Goal: Obtain resource: Obtain resource

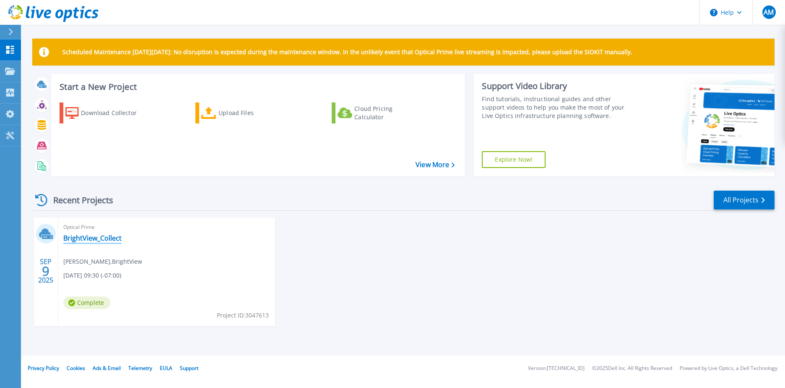
click at [92, 237] on link "BrightView_Collect" at bounding box center [92, 238] width 58 height 8
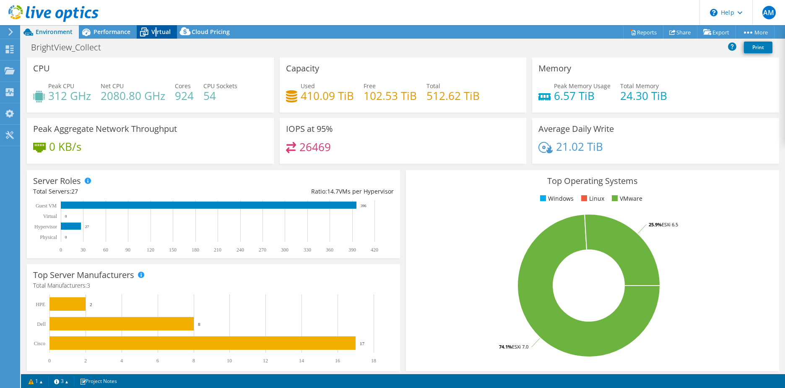
click at [155, 30] on span "Virtual" at bounding box center [160, 32] width 19 height 8
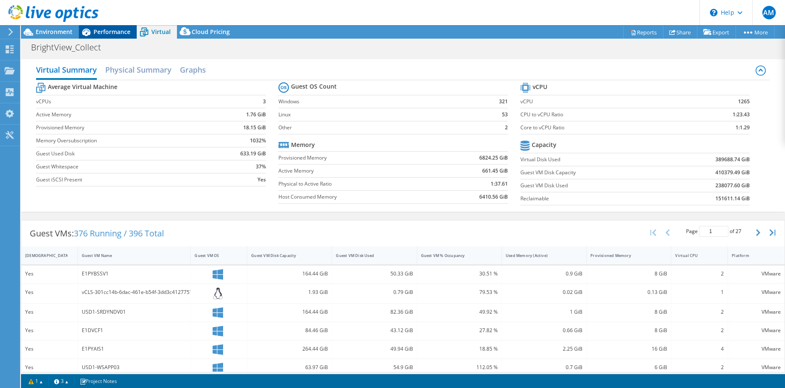
click at [122, 34] on span "Performance" at bounding box center [112, 32] width 37 height 8
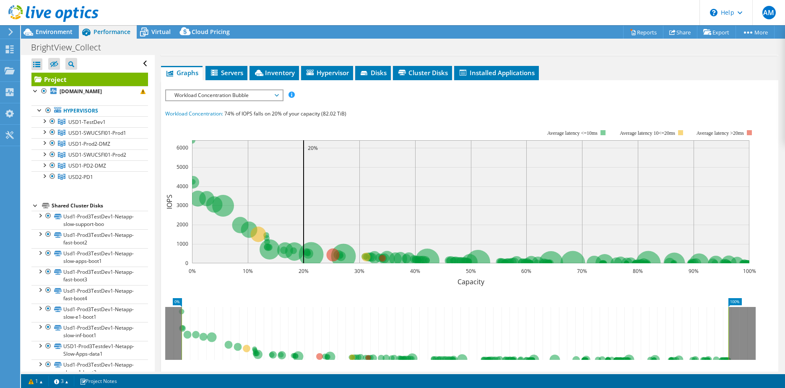
scroll to position [225, 0]
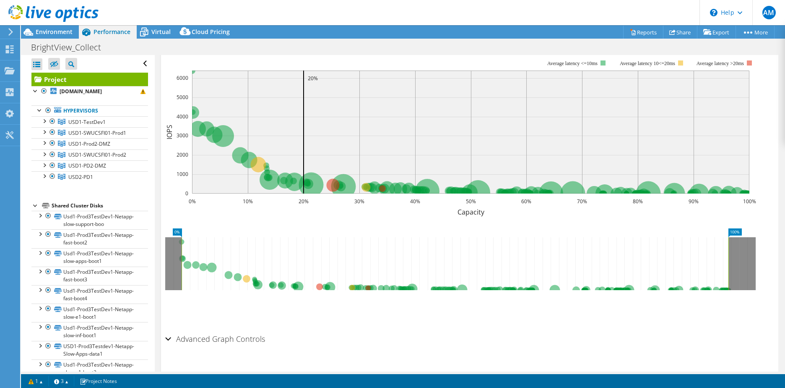
click at [169, 330] on div "Advanced Graph Controls" at bounding box center [469, 339] width 609 height 18
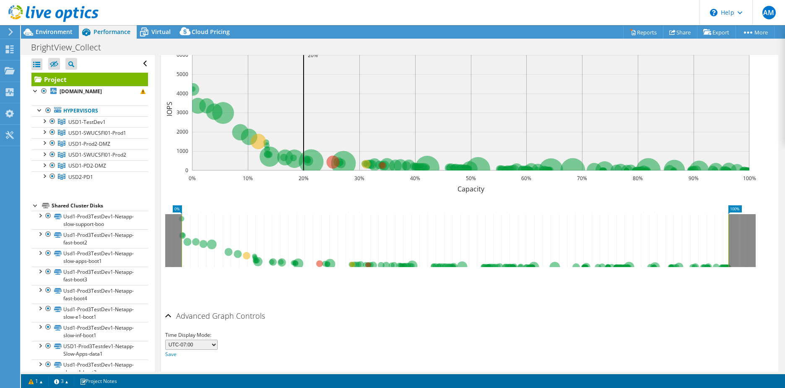
scroll to position [258, 0]
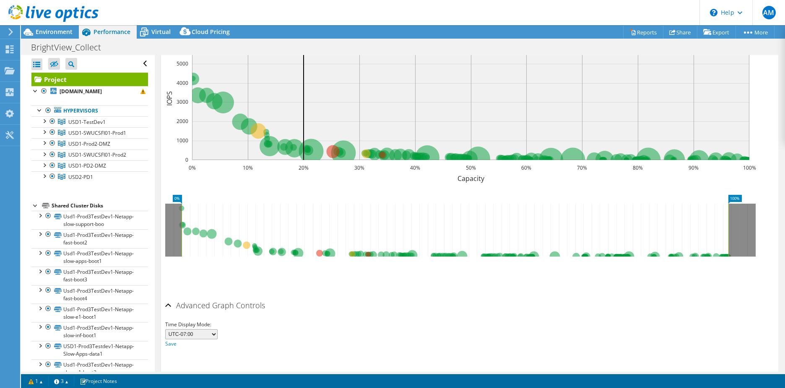
click at [211, 329] on select "UTC-12:00 UTC-11:00 UTC-10:00 UTC-09:30 UTC-09:00 UTC-08:00 UTC-07:00 UTC-06:00…" at bounding box center [191, 334] width 52 height 10
click at [362, 315] on div "Time Display Mode: UTC-12:00 UTC-11:00 UTC-10:00 UTC-09:30 UTC-09:00 UTC-08:00 …" at bounding box center [469, 332] width 609 height 34
drag, startPoint x: 238, startPoint y: 209, endPoint x: 143, endPoint y: 203, distance: 94.6
click at [143, 203] on div "Open All Close All Hide Excluded Nodes Project Tree Filter" at bounding box center [403, 213] width 764 height 316
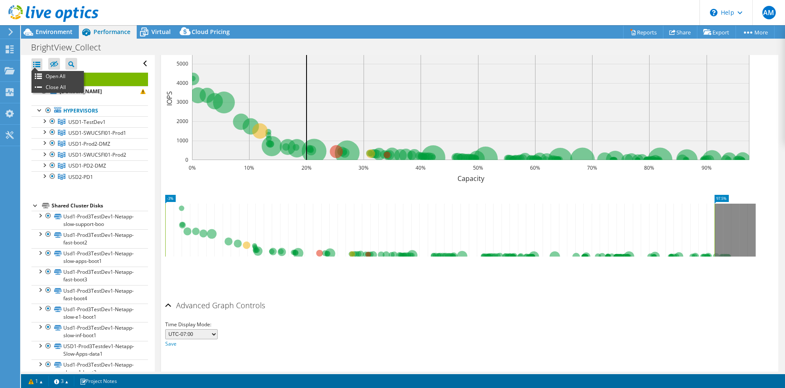
click at [36, 64] on div at bounding box center [36, 64] width 11 height 12
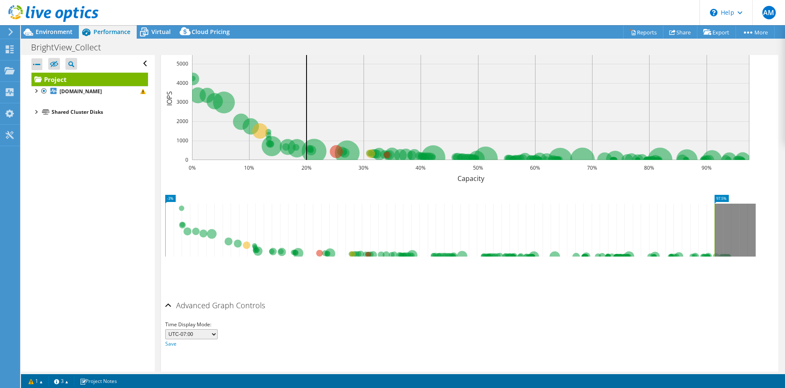
click at [36, 63] on div at bounding box center [36, 64] width 11 height 12
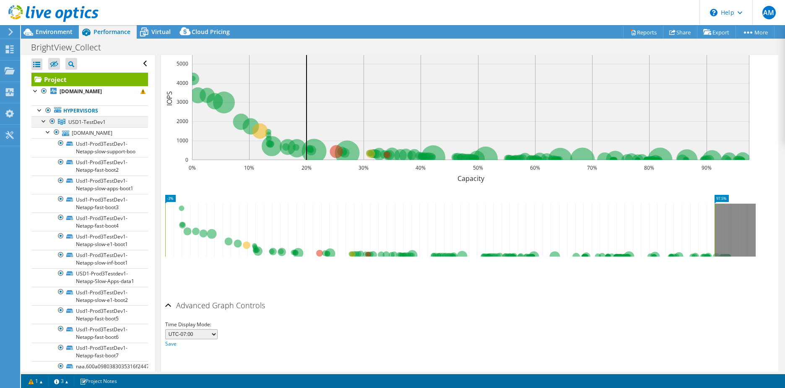
click at [42, 125] on div at bounding box center [44, 120] width 8 height 8
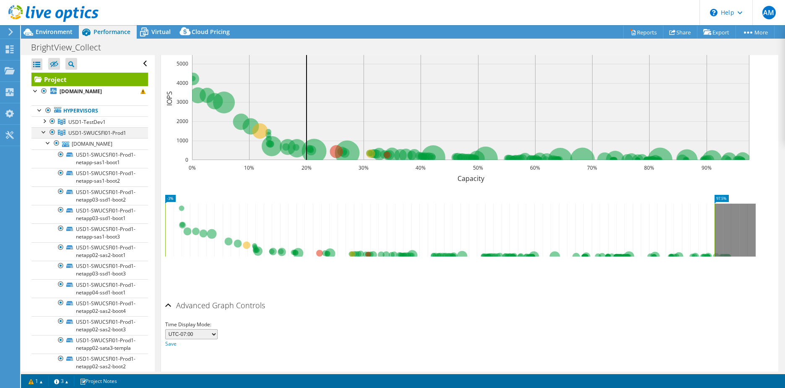
click at [43, 136] on div at bounding box center [44, 131] width 8 height 8
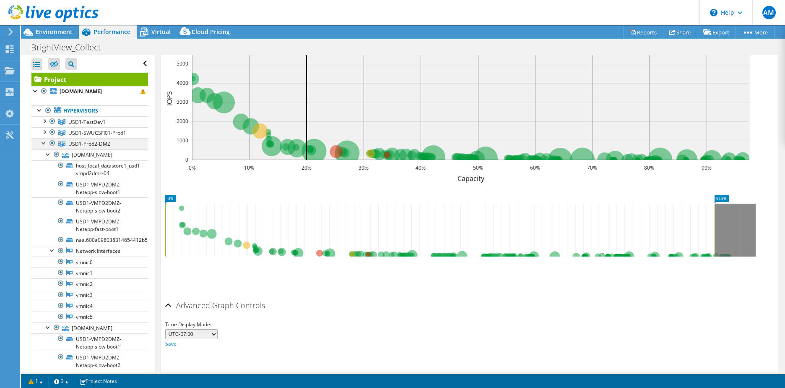
click at [42, 146] on div at bounding box center [44, 142] width 8 height 8
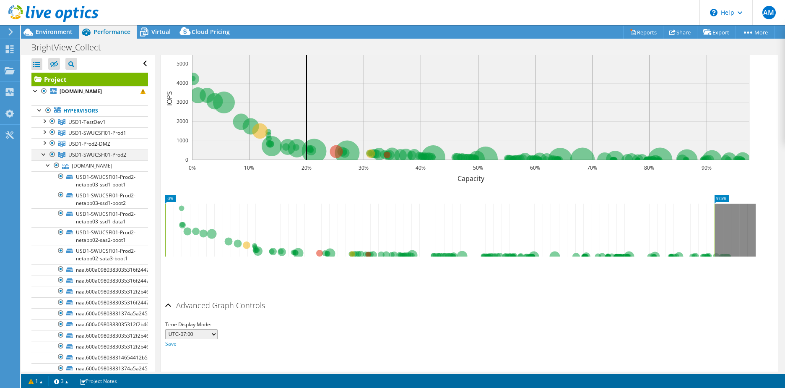
click at [44, 158] on div at bounding box center [44, 153] width 8 height 8
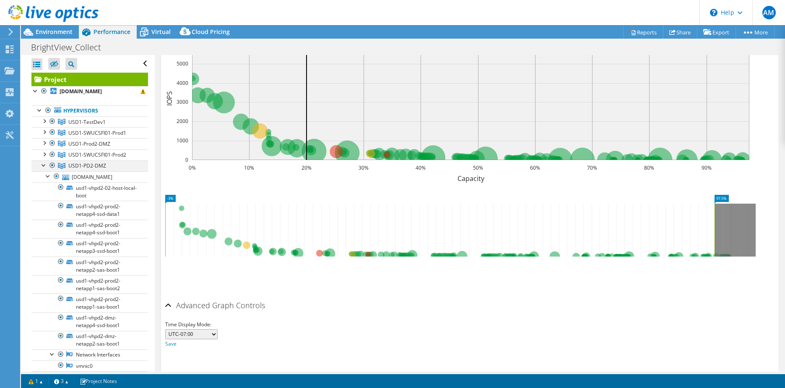
click at [43, 169] on div at bounding box center [44, 164] width 8 height 8
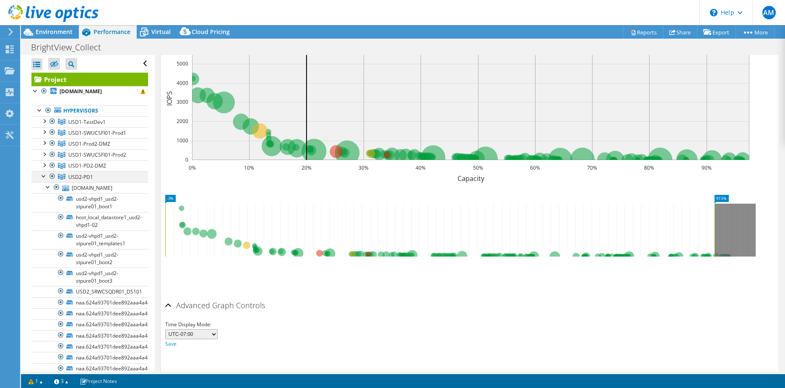
click at [43, 180] on div at bounding box center [44, 175] width 8 height 8
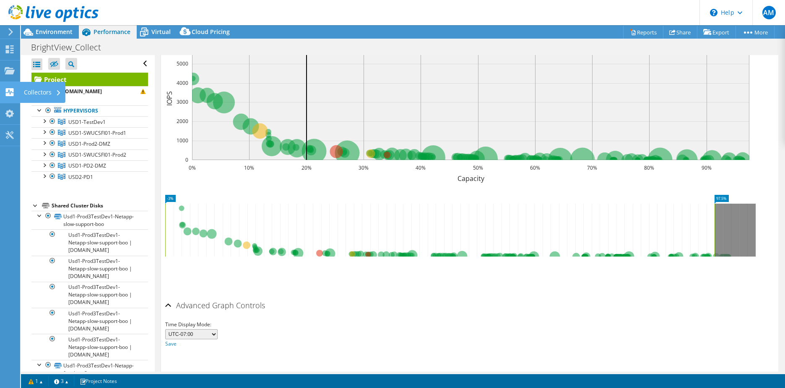
click at [31, 91] on div "Collectors" at bounding box center [43, 92] width 46 height 21
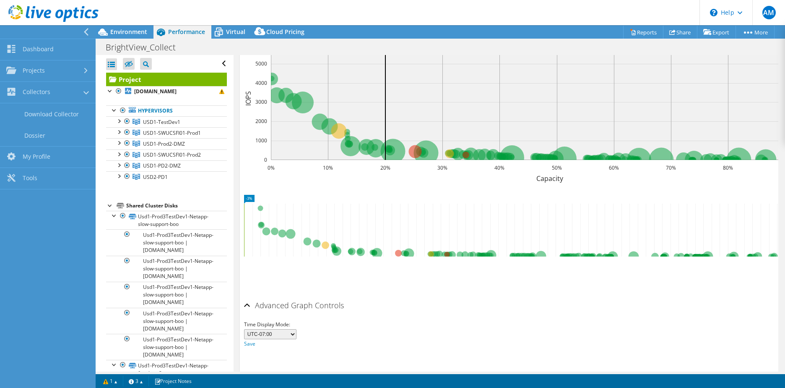
click at [87, 31] on icon at bounding box center [86, 32] width 6 height 8
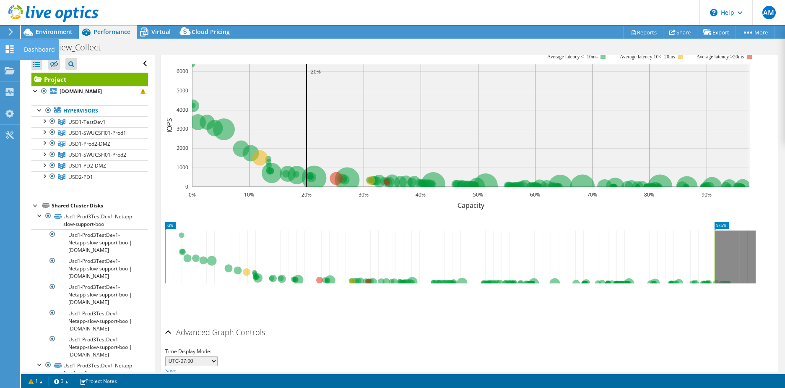
click at [8, 48] on icon at bounding box center [10, 49] width 10 height 8
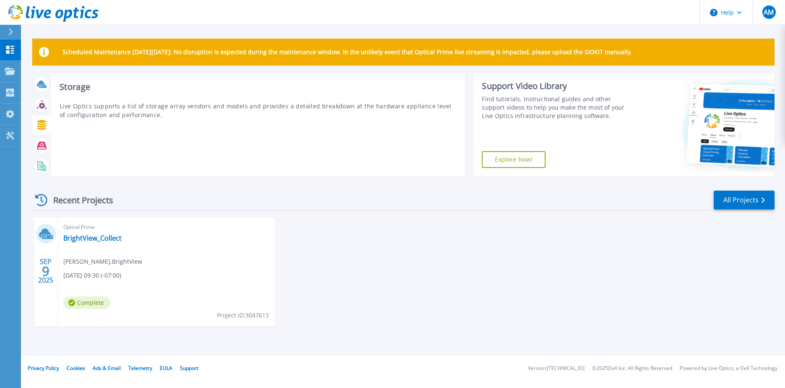
click at [41, 120] on icon at bounding box center [41, 125] width 9 height 10
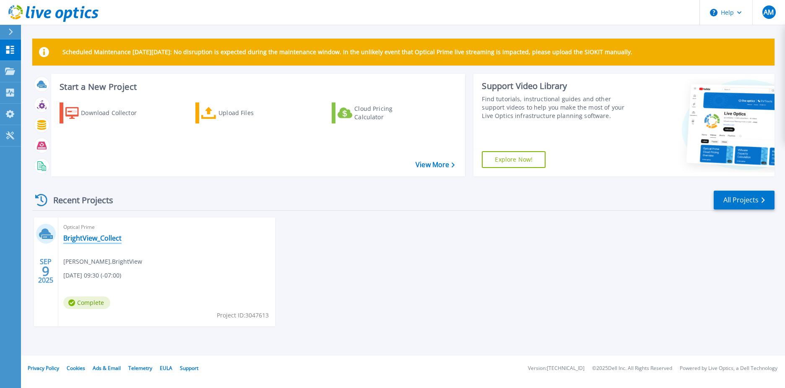
click at [94, 235] on link "BrightView_Collect" at bounding box center [92, 238] width 58 height 8
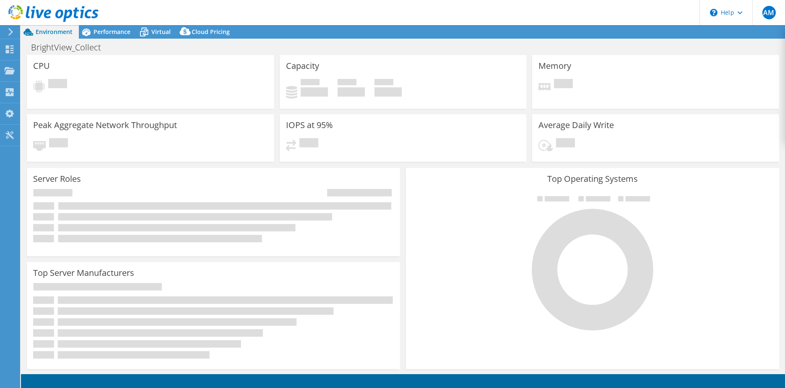
click at [94, 239] on rect at bounding box center [160, 239] width 205 height 8
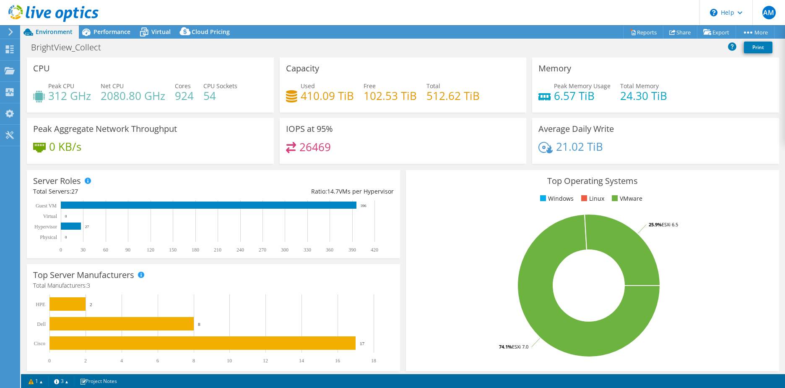
drag, startPoint x: 304, startPoint y: 96, endPoint x: 295, endPoint y: 96, distance: 8.4
click at [303, 95] on h4 "410.09 TiB" at bounding box center [327, 95] width 53 height 9
click at [292, 95] on icon at bounding box center [291, 96] width 11 height 12
click at [292, 96] on icon at bounding box center [291, 96] width 11 height 12
click at [639, 31] on link "Reports" at bounding box center [643, 32] width 40 height 13
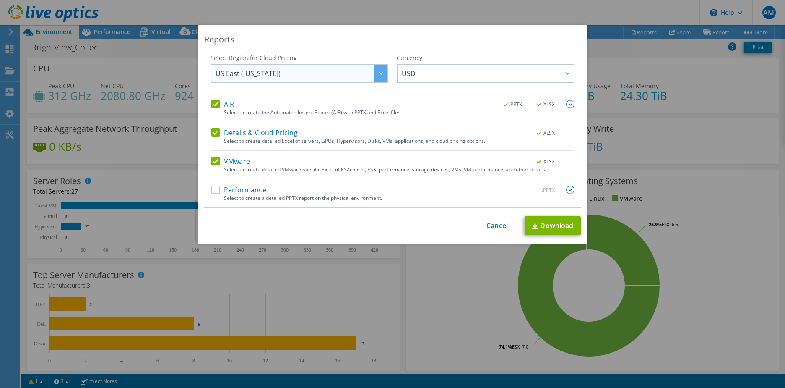
click at [346, 68] on span "US East ([US_STATE])" at bounding box center [302, 73] width 172 height 17
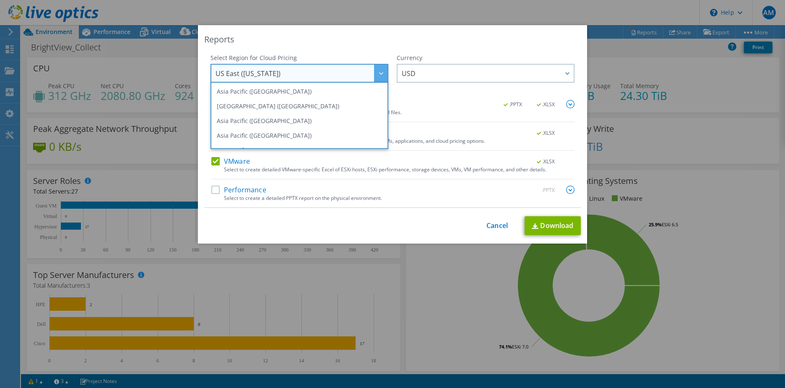
click at [372, 36] on div "Reports" at bounding box center [392, 40] width 377 height 12
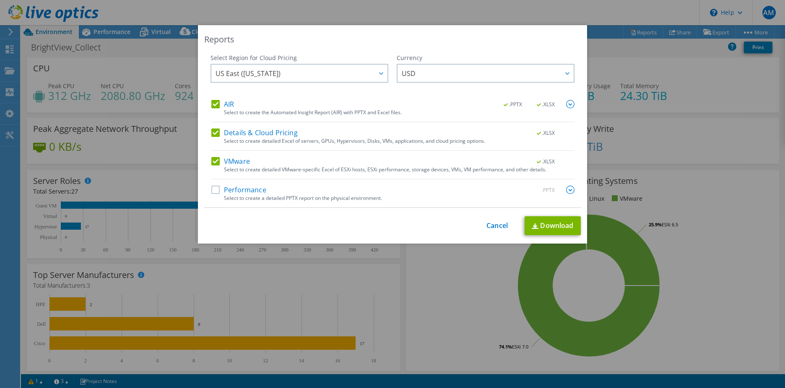
click at [336, 229] on div "This process may take a while, please wait... Cancel Download" at bounding box center [392, 225] width 377 height 19
click at [493, 222] on link "Cancel" at bounding box center [497, 226] width 21 height 8
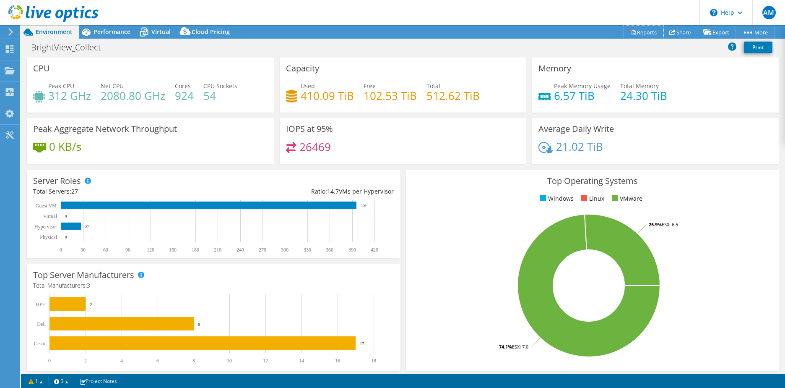
click at [647, 31] on link "Reports" at bounding box center [643, 32] width 40 height 13
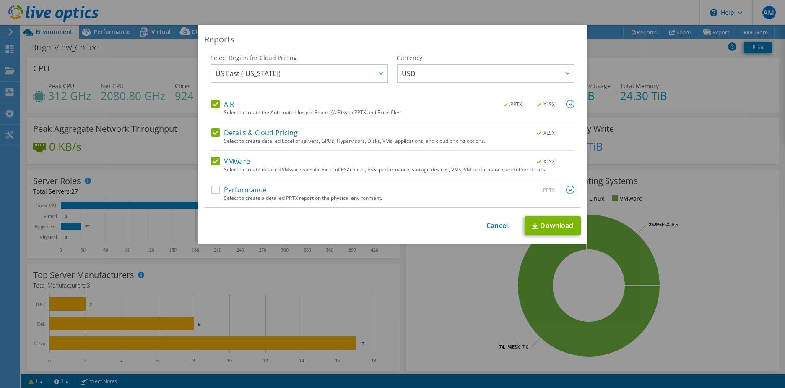
click at [212, 190] on label "Performance" at bounding box center [238, 189] width 55 height 8
click at [0, 0] on input "Performance" at bounding box center [0, 0] width 0 height 0
click at [566, 190] on img at bounding box center [570, 189] width 8 height 8
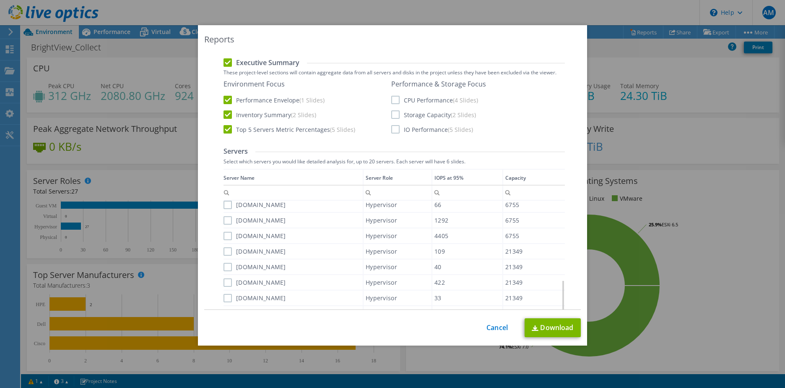
scroll to position [91, 0]
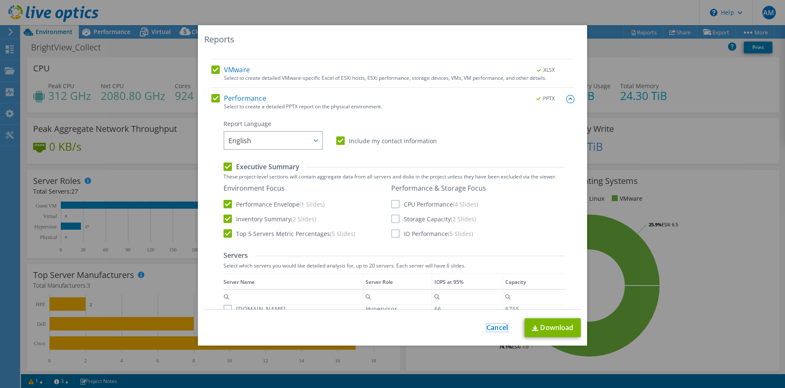
click at [492, 326] on link "Cancel" at bounding box center [497, 327] width 21 height 8
